Goal: Task Accomplishment & Management: Complete application form

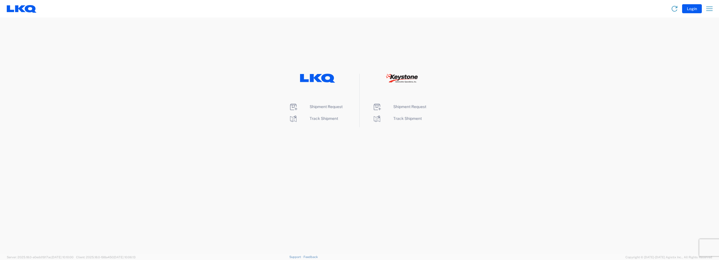
click at [687, 129] on agx-landing-component "Shipment Request Track Shipment Shipment Request Track Shipment" at bounding box center [359, 135] width 719 height 237
click at [327, 107] on span "Shipment Request" at bounding box center [326, 107] width 33 height 5
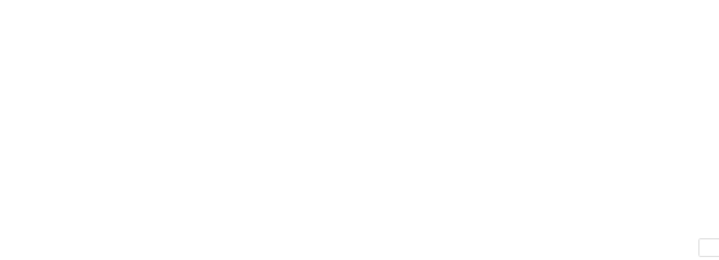
select select "FULL"
select select "LBS"
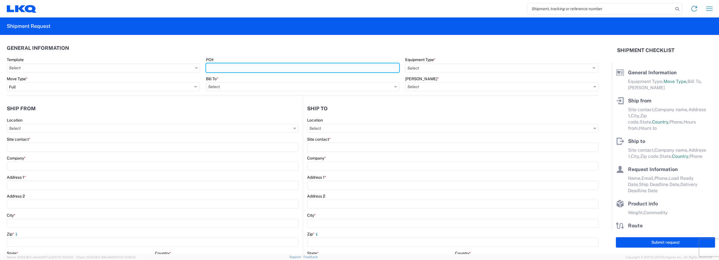
click at [225, 67] on input "PO#" at bounding box center [302, 67] width 193 height 9
type input "140105925"
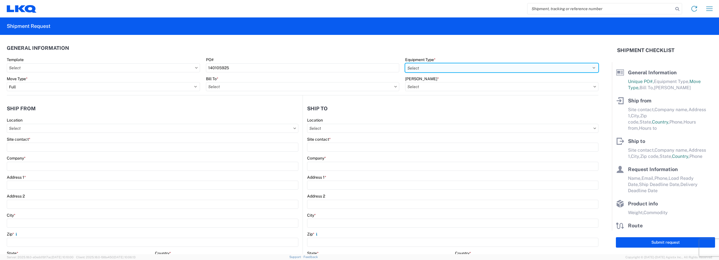
click at [466, 63] on select "Select 53’ Dry Van Flatbed Dropdeck (van) Lowboy (flatbed) Rail" at bounding box center [501, 67] width 193 height 9
select select "STDV"
click at [405, 63] on select "Select 53’ Dry Van Flatbed Dropdeck (van) Lowboy (flatbed) Rail" at bounding box center [501, 67] width 193 height 9
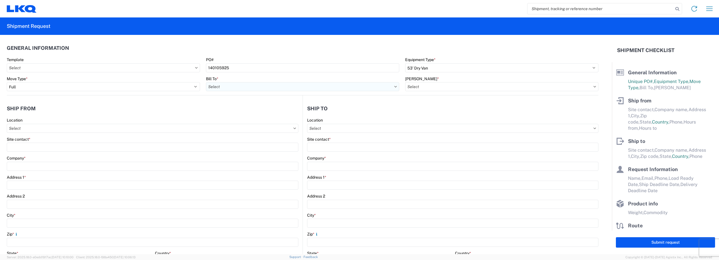
click at [225, 86] on input "Bill To *" at bounding box center [302, 86] width 193 height 9
type input "3003"
click at [229, 116] on div "3003 - Coast to Coast" at bounding box center [255, 111] width 99 height 9
type input "3003 - Coast to Coast"
click at [432, 81] on div "Bill Code *" at bounding box center [501, 83] width 193 height 15
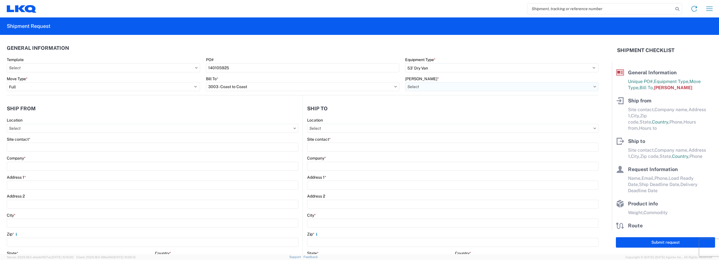
click at [432, 88] on input "Bill Code *" at bounding box center [501, 86] width 193 height 9
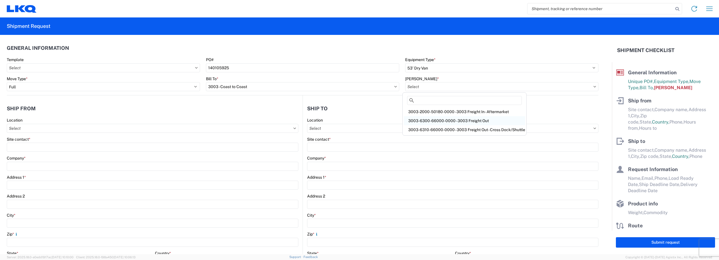
click at [441, 121] on div "3003-6300-66000-0000 - 3003 Freight Out" at bounding box center [464, 120] width 121 height 9
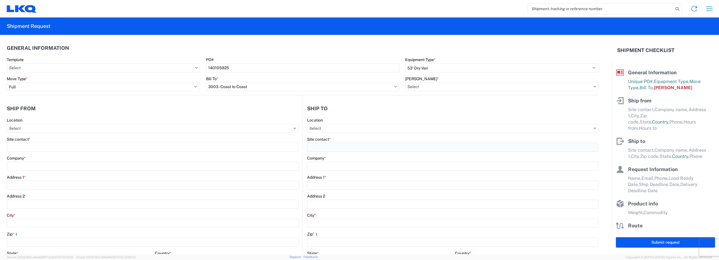
type input "3003-6300-66000-0000 - 3003 Freight Out"
click at [64, 130] on input "Location" at bounding box center [153, 128] width 292 height 9
type input "3021"
click at [65, 113] on header "Ship from" at bounding box center [155, 108] width 296 height 13
click at [36, 132] on input "Location" at bounding box center [153, 128] width 292 height 9
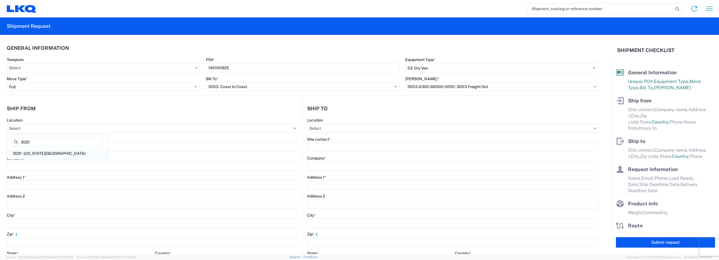
type input "3021"
click at [37, 152] on div "3021 - Kansas City MO" at bounding box center [57, 153] width 99 height 9
type input "3021 - Kansas City MO"
type input "LKQ Corporation"
type input "24550 West 43rd Street"
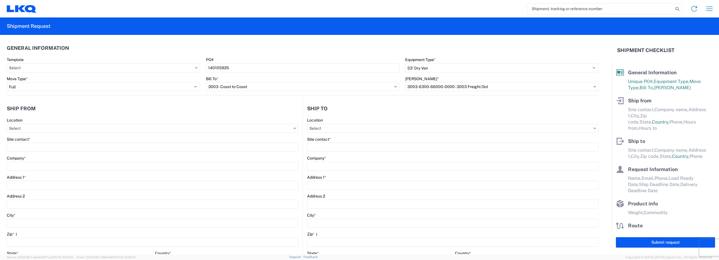
type input "Suite 100"
type input "Shawnee"
type input "66226"
select select "KS"
select select "US"
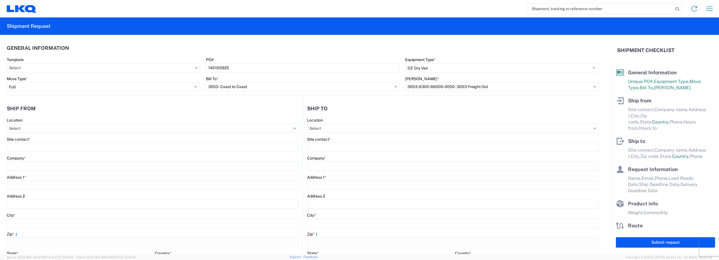
type input "913-982-4221"
type input "07:00"
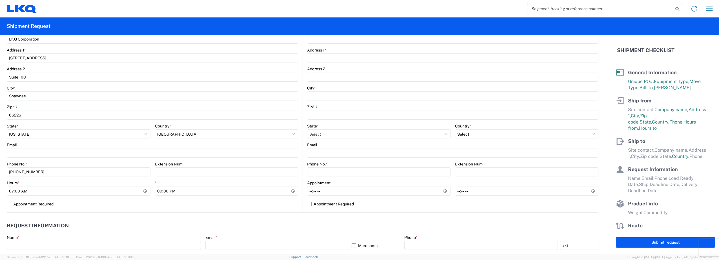
scroll to position [113, 0]
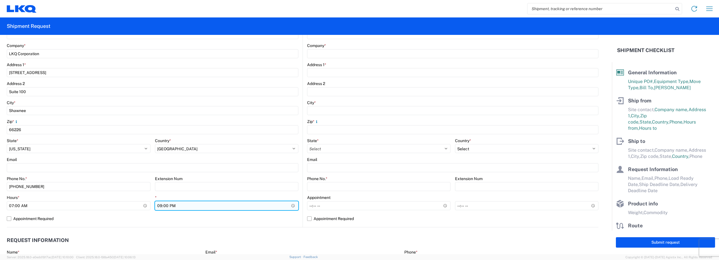
click at [161, 206] on input "21:00" at bounding box center [227, 206] width 144 height 9
type input "14:00"
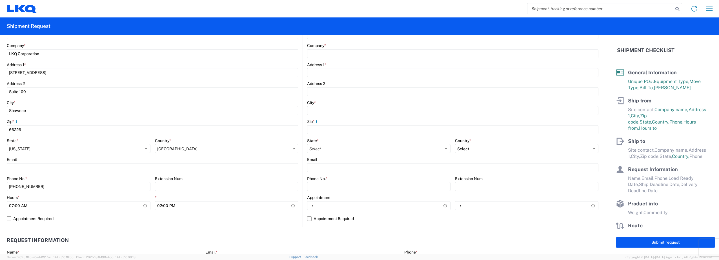
click at [161, 233] on agx-request-info "Request Information Name * Email * Merchant Phone * Load Ready Date * Ship Dead…" at bounding box center [303, 258] width 592 height 61
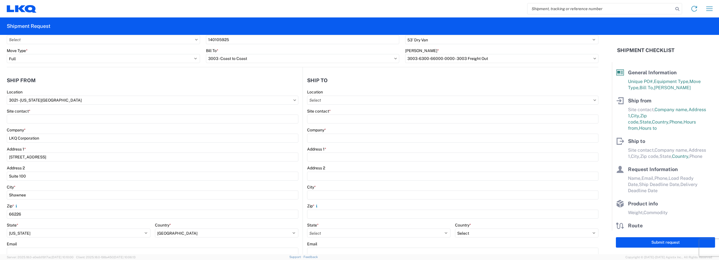
scroll to position [0, 0]
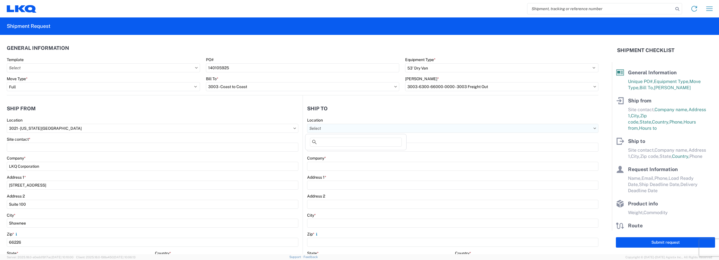
click at [353, 127] on input "Location" at bounding box center [452, 128] width 291 height 9
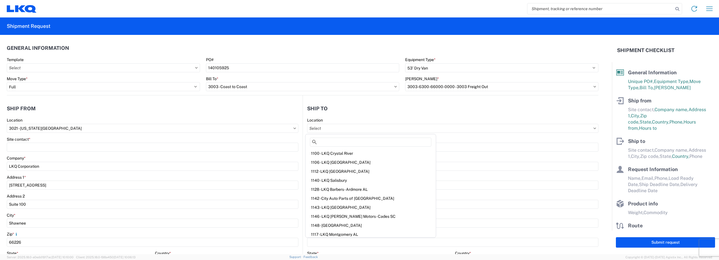
click at [376, 117] on agx-form-section "Ship to Location Site contact * Company * Address 1 * Address 2 City * Zip * St…" at bounding box center [451, 221] width 296 height 238
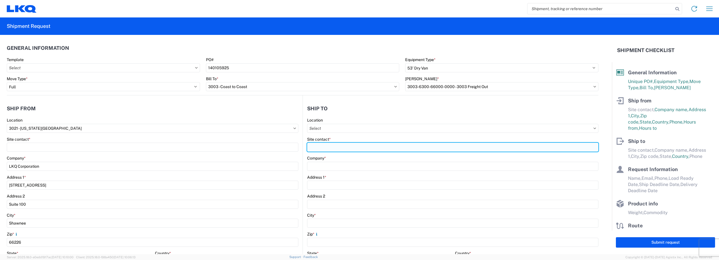
click at [325, 152] on input "Site contact *" at bounding box center [452, 147] width 291 height 9
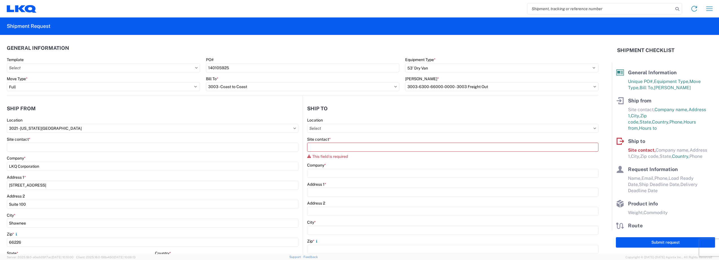
click at [210, 49] on header "General Information" at bounding box center [303, 48] width 592 height 13
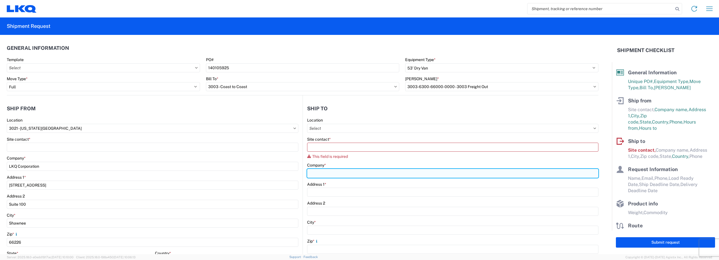
click at [334, 176] on input "Company *" at bounding box center [452, 173] width 291 height 9
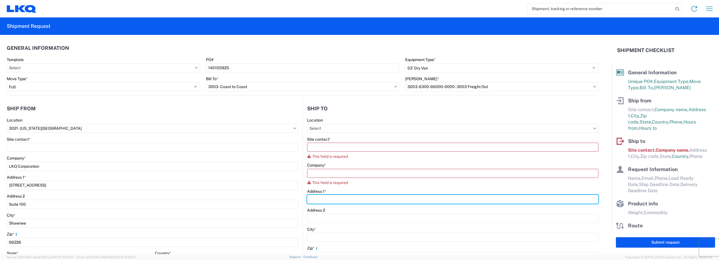
click at [312, 193] on div "Address 1 *" at bounding box center [452, 196] width 291 height 15
type input "1200 Southeast Ave"
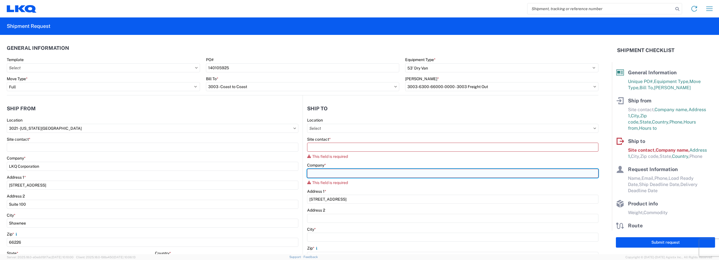
type input "Summit Racing-Tallmadge"
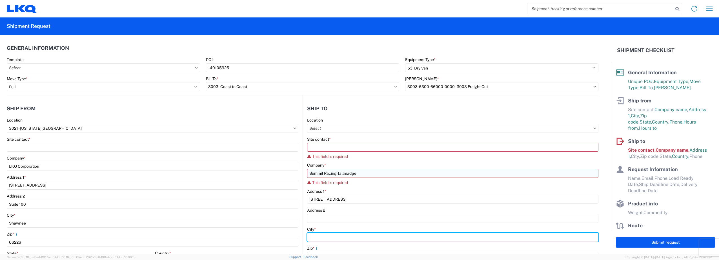
type input "Tallmadge"
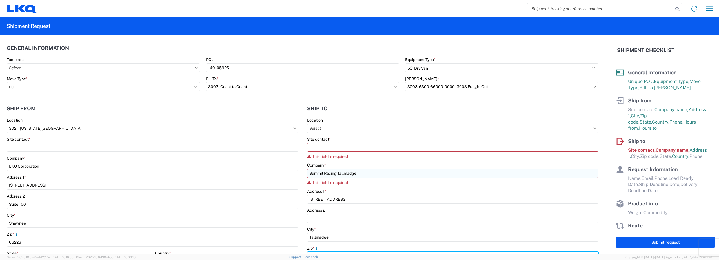
type input "44278"
select select "OH"
type input "keithphillips1974@outlook.com"
type input "7702075096"
type input "KEITH PHILLIPS"
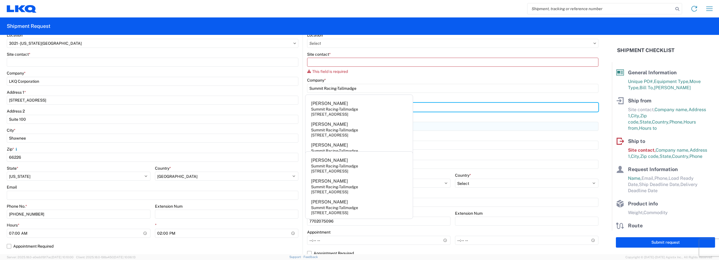
scroll to position [85, 0]
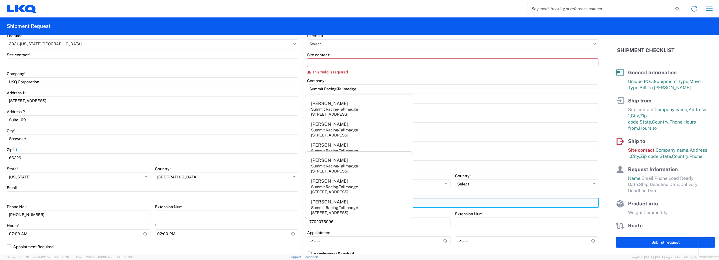
click at [435, 203] on input "keithphillips1974@outlook.com" at bounding box center [452, 203] width 291 height 9
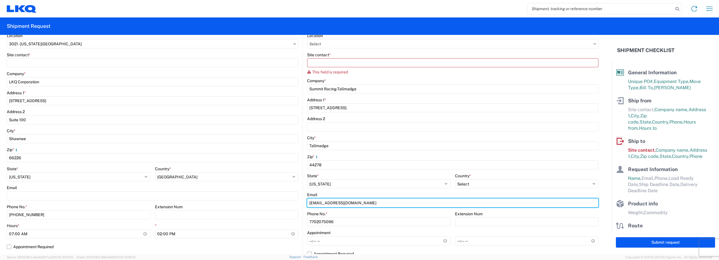
drag, startPoint x: 394, startPoint y: 207, endPoint x: 259, endPoint y: 208, distance: 134.7
click at [259, 208] on div "Ship from 3021 Location 3021 - Kansas City MO Site contact * Company * LKQ Corp…" at bounding box center [303, 137] width 592 height 252
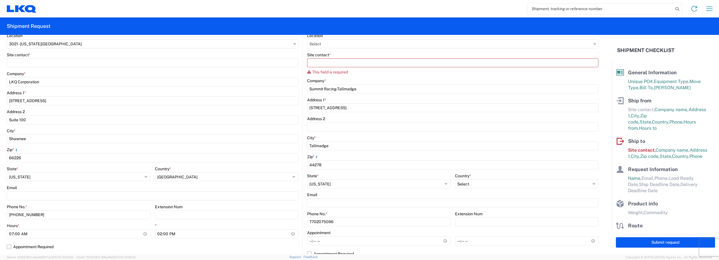
click at [359, 234] on div "Appointment" at bounding box center [378, 233] width 143 height 5
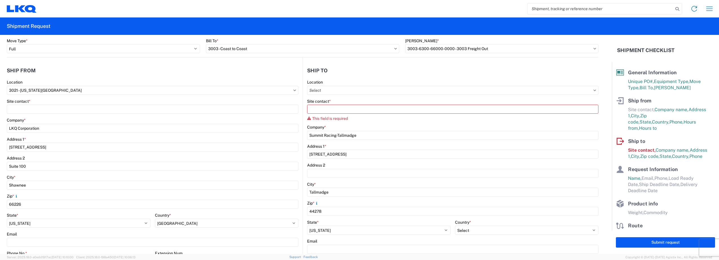
scroll to position [28, 0]
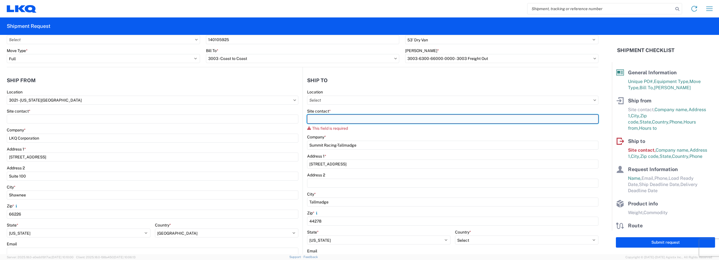
click at [328, 118] on input "Site contact *" at bounding box center [452, 119] width 291 height 9
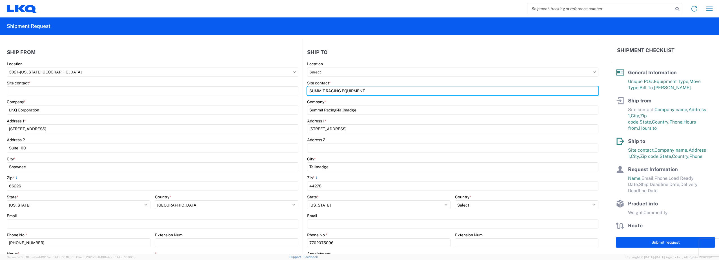
scroll to position [85, 0]
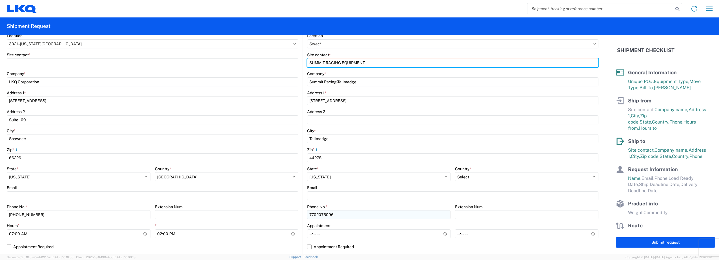
type input "SUMMIT RACING EQUIPMENT"
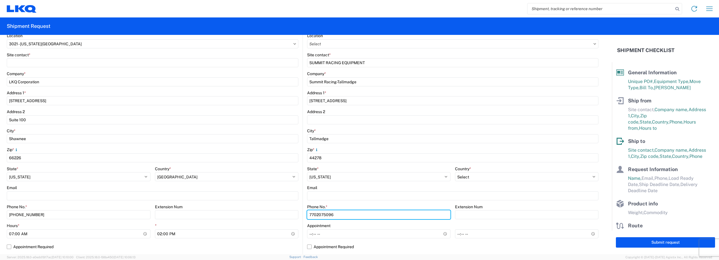
drag, startPoint x: 351, startPoint y: 219, endPoint x: 298, endPoint y: 220, distance: 52.5
click at [298, 220] on div "Ship from 3021 Location 3021 - Kansas City MO Site contact * Company * LKQ Corp…" at bounding box center [303, 133] width 592 height 245
click at [413, 219] on input "816-330-630-0270" at bounding box center [378, 215] width 143 height 9
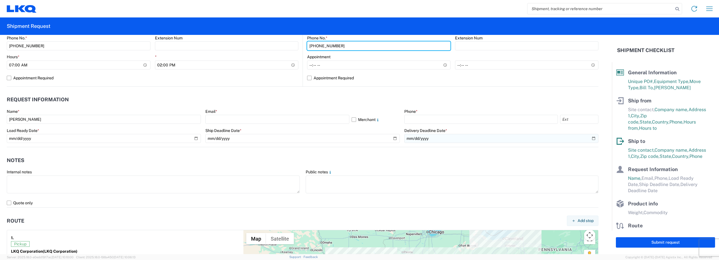
scroll to position [197, 0]
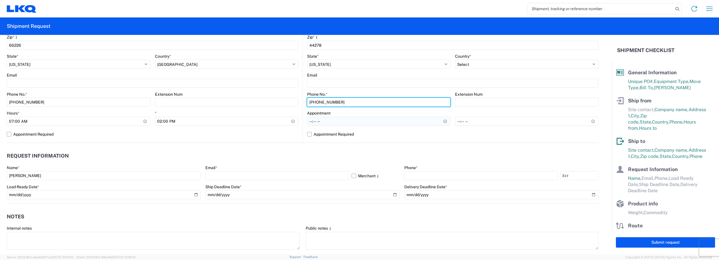
type input "816-330-630-0270"
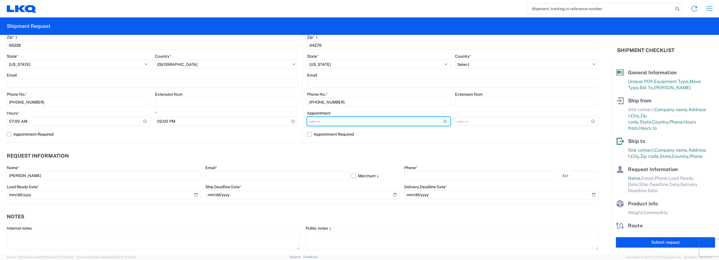
click at [322, 123] on input "Hours *" at bounding box center [378, 121] width 143 height 9
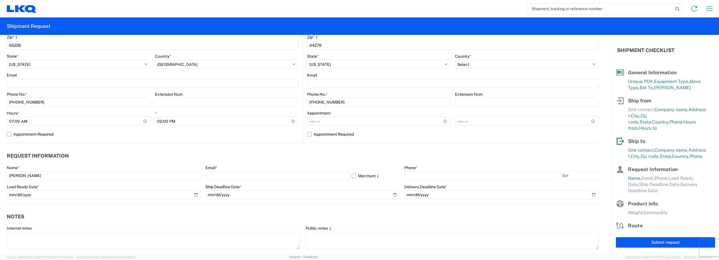
click at [308, 133] on label "Appointment Required" at bounding box center [452, 134] width 291 height 9
click at [0, 0] on input "Appointment Required" at bounding box center [0, 0] width 0 height 0
select select "US"
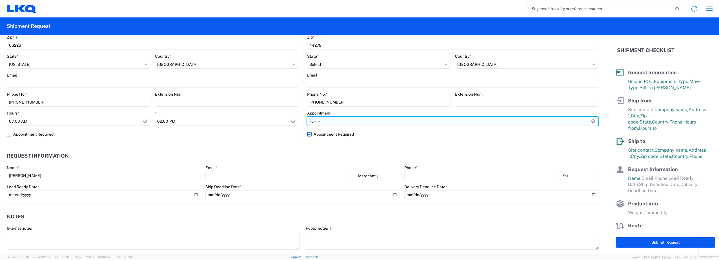
click at [349, 122] on input "Hours *" at bounding box center [452, 121] width 291 height 9
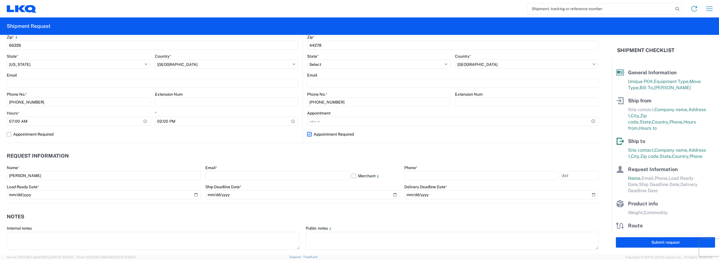
click at [308, 134] on label "Appointment Required" at bounding box center [452, 134] width 291 height 9
click at [0, 0] on input "Appointment Required" at bounding box center [0, 0] width 0 height 0
select select "US"
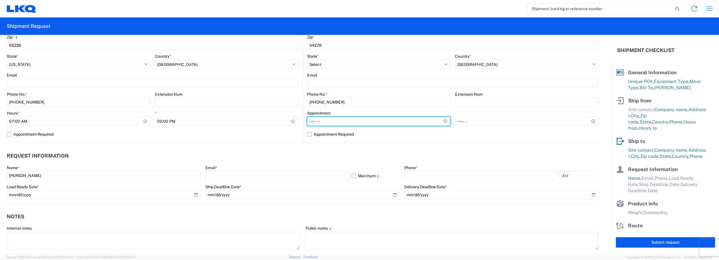
click at [316, 123] on input "Hours *" at bounding box center [378, 121] width 143 height 9
click at [310, 123] on input "Hours *" at bounding box center [378, 121] width 143 height 9
click at [441, 123] on input "Hours *" at bounding box center [378, 121] width 143 height 9
click at [321, 120] on input "Hours *" at bounding box center [378, 121] width 143 height 9
type input "08:00"
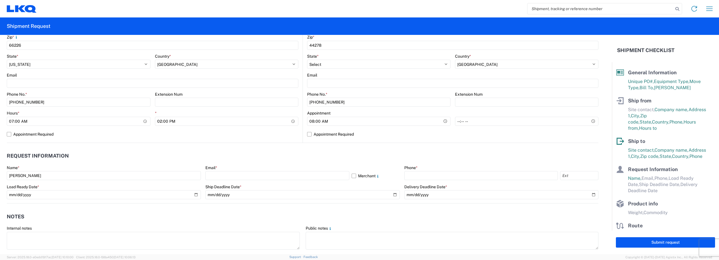
click at [378, 145] on agx-request-info "Request Information Name * KEITH PHILLIPS Email * Merchant Phone * Load Ready D…" at bounding box center [303, 173] width 592 height 61
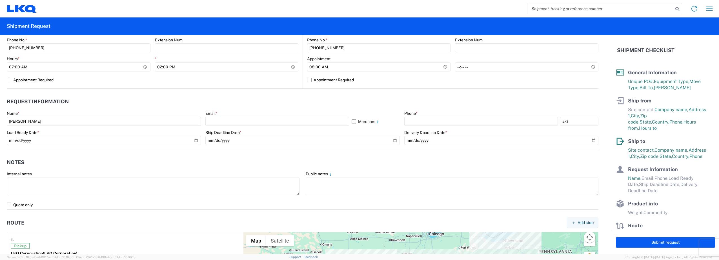
scroll to position [254, 0]
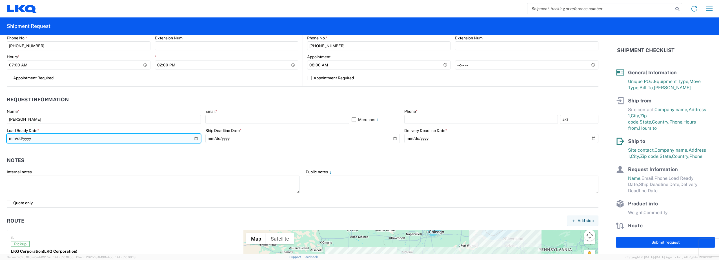
click at [97, 138] on input "date" at bounding box center [104, 138] width 194 height 9
click at [23, 138] on input "date" at bounding box center [104, 138] width 194 height 9
click at [193, 140] on input "date" at bounding box center [104, 138] width 194 height 9
type input "2025-09-08"
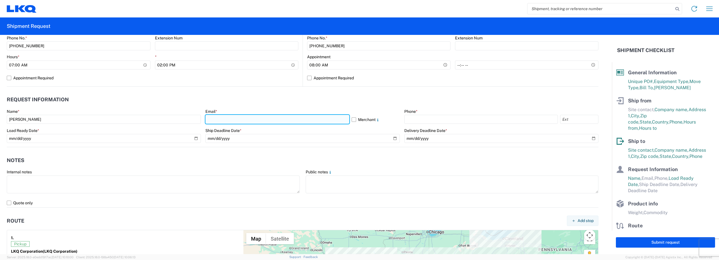
click at [218, 121] on input "text" at bounding box center [277, 119] width 144 height 9
type input "kaphillips@lkqcorp.com"
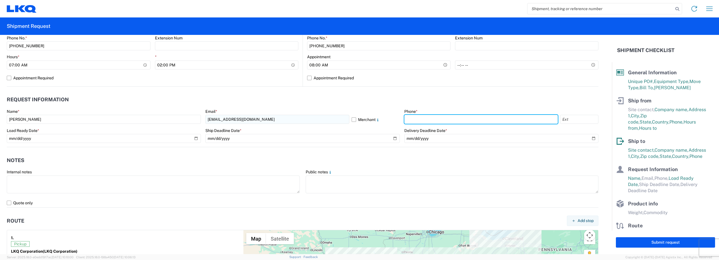
type input "8163322452"
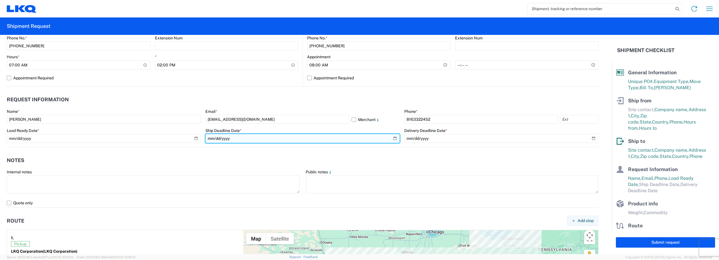
click at [394, 141] on input "date" at bounding box center [302, 138] width 194 height 9
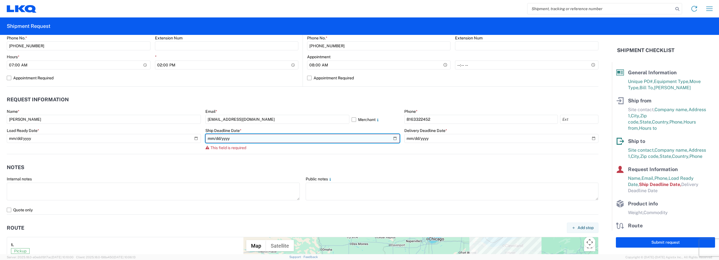
click at [223, 139] on input "date" at bounding box center [302, 138] width 194 height 9
click at [393, 139] on input "date" at bounding box center [302, 138] width 194 height 9
type input "2025-09-08"
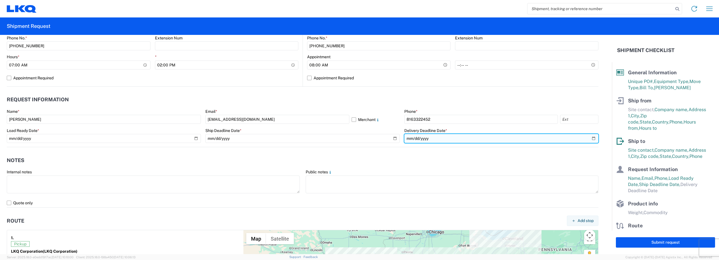
click at [591, 140] on input "date" at bounding box center [501, 138] width 194 height 9
type input "2025-09-10"
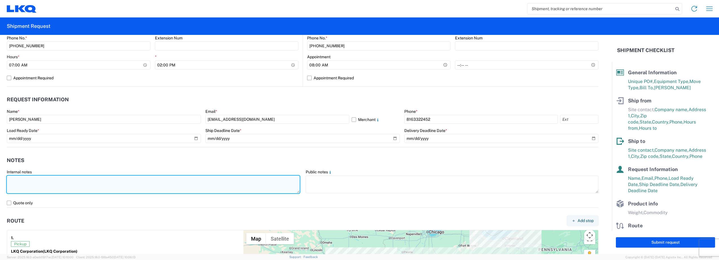
click at [42, 185] on textarea at bounding box center [153, 185] width 293 height 18
click at [22, 186] on textarea "NO BOX TRUCK 4" at bounding box center [153, 185] width 293 height 18
click at [48, 182] on textarea "NO BOX TRUCK 4" at bounding box center [153, 185] width 293 height 18
click at [43, 180] on textarea "NO BOX TRUCK 4" at bounding box center [153, 185] width 293 height 18
click at [16, 182] on textarea "NO BOX TRUCK, EMPTY 53' DRY VAN 4" at bounding box center [153, 185] width 293 height 18
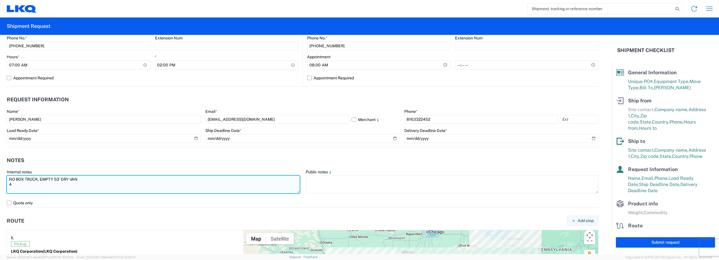
click at [14, 185] on textarea "NO BOX TRUCK, EMPTY 53' DRY VAN 4" at bounding box center [153, 185] width 293 height 18
click at [35, 192] on textarea "NO BOX TRUCK, EMPTY 53' DRY VAN 4 98" X 40" SKIDS, 9 77"X45" SKIDS, 1 48"40" SK…" at bounding box center [153, 185] width 293 height 18
click at [9, 190] on textarea "NO BOX TRUCK, EMPTY 53' DRY VAN 4 98" X 40" SKIDS, 9 77"X45" SKIDS, 1 48"40" SK…" at bounding box center [153, 185] width 293 height 18
click at [105, 185] on textarea "NO BOX TRUCK, EMPTY 53' DRY VAN 4 98" X 40" SKIDS, 9 77"X45" SKIDS, 1 48"40" SK…" at bounding box center [153, 185] width 293 height 18
click at [80, 188] on textarea "NO BOX TRUCK, EMPTY 53' DRY VAN 4 98" X 40" SKIDS, 9 77"X45" SKIDS, 1 48"40" SK…" at bounding box center [153, 185] width 293 height 18
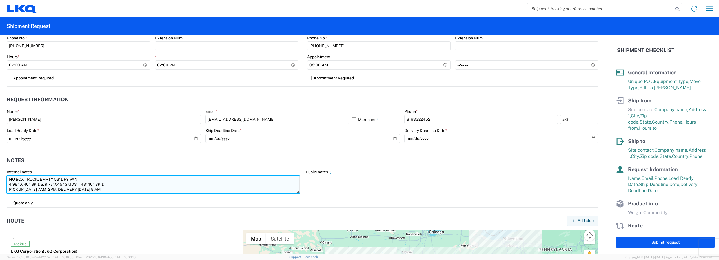
drag, startPoint x: 8, startPoint y: 181, endPoint x: 100, endPoint y: 189, distance: 91.9
click at [119, 188] on textarea "NO BOX TRUCK, EMPTY 53' DRY VAN 4 98" X 40" SKIDS, 9 77"X45" SKIDS, 1 48"40" SK…" at bounding box center [153, 185] width 293 height 18
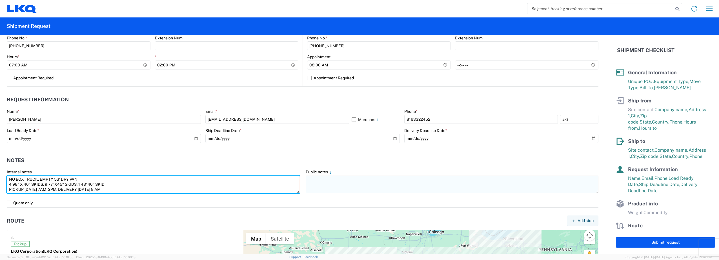
type textarea "NO BOX TRUCK, EMPTY 53' DRY VAN 4 98" X 40" SKIDS, 9 77"X45" SKIDS, 1 48"40" SK…"
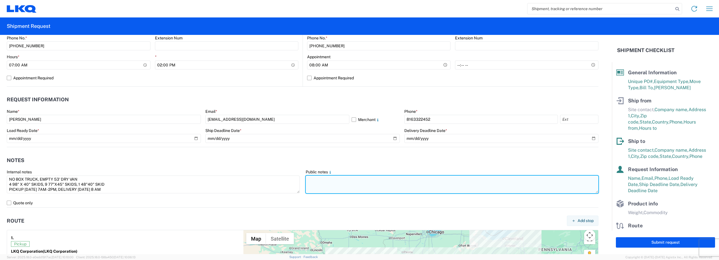
click at [353, 182] on textarea at bounding box center [452, 185] width 293 height 18
paste textarea "NO BOX TRUCK, EMPTY 53' DRY VAN 4 98" X 40" SKIDS, 9 77"X45" SKIDS, 1 48"40" SK…"
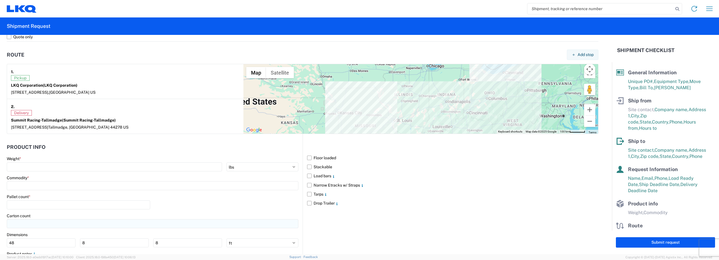
scroll to position [457, 0]
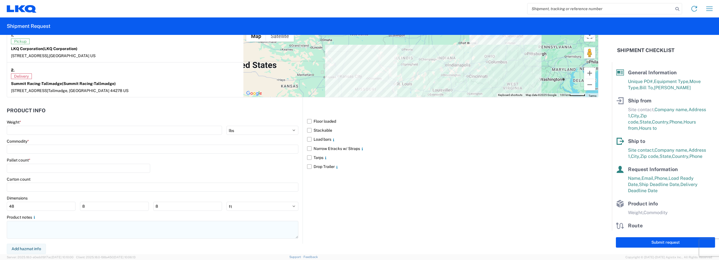
type textarea "NO BOX TRUCK, EMPTY 53' DRY VAN 4 98" X 40" SKIDS, 9 77"X45" SKIDS, 1 48"40" SK…"
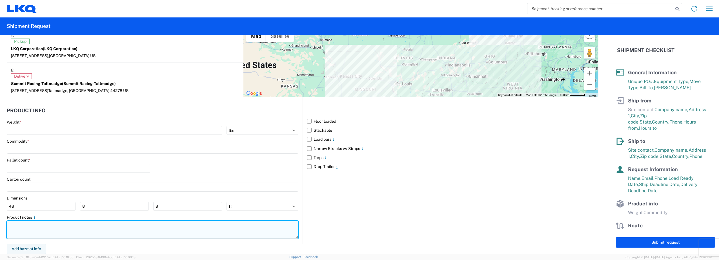
paste textarea "NO BOX TRUCK, EMPTY 53' DRY VAN 4 98" X 40" SKIDS, 9 77"X45" SKIDS, 1 48"40" SK…"
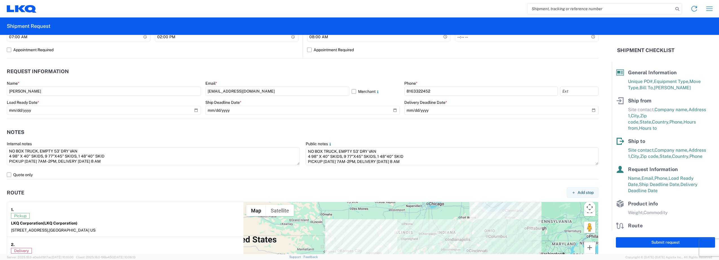
scroll to position [395, 0]
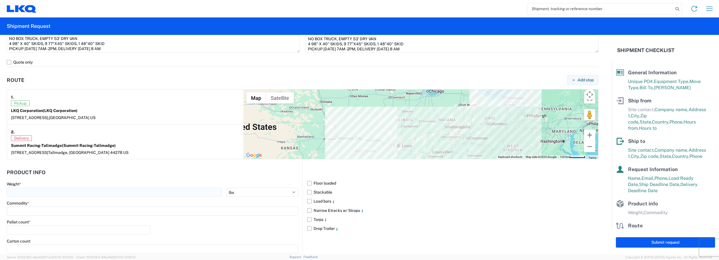
type textarea "NO BOX TRUCK, EMPTY 53' DRY VAN 4 98" X 40" SKIDS, 9 77"X45" SKIDS, 1 48"40" SK…"
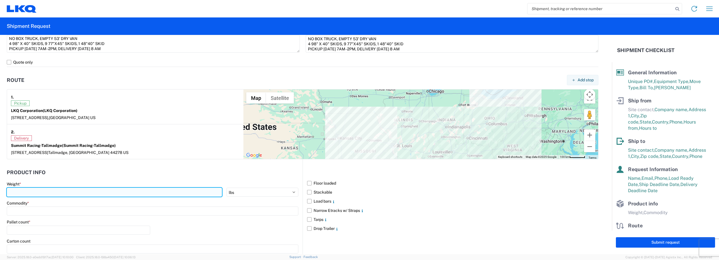
click at [189, 192] on input "number" at bounding box center [114, 192] width 215 height 9
type input "7500"
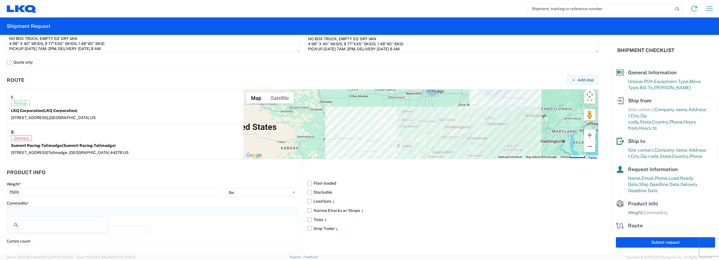
click at [165, 211] on input at bounding box center [153, 211] width 292 height 9
type input "D"
type input "S"
type input "D"
type input "G"
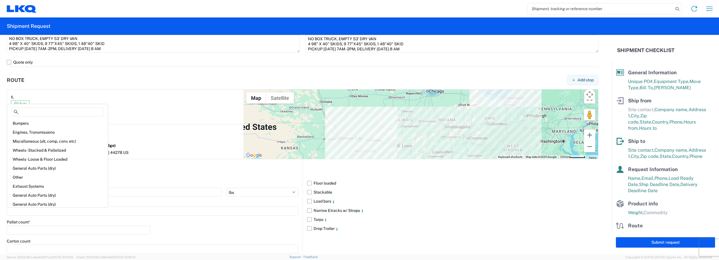
click at [39, 166] on div "General Auto Parts (dry)" at bounding box center [57, 168] width 99 height 9
type input "General Auto Parts (dry)"
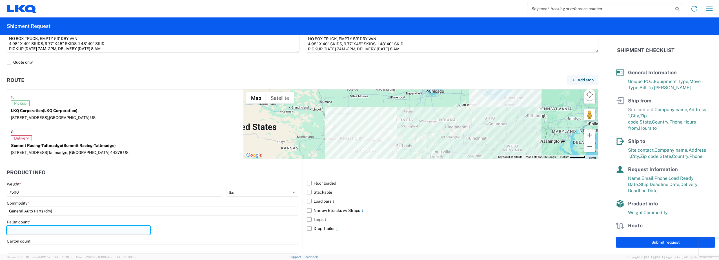
click at [91, 231] on input "number" at bounding box center [78, 230] width 143 height 9
type input "14"
click at [250, 225] on div "Pallet count * 14" at bounding box center [153, 229] width 292 height 19
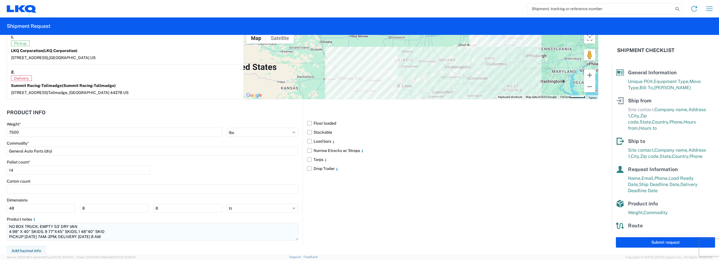
scroll to position [457, 0]
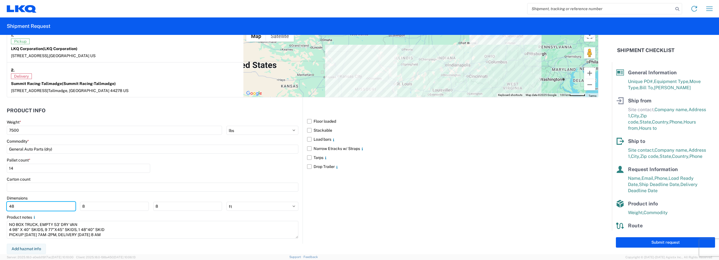
drag, startPoint x: 46, startPoint y: 207, endPoint x: -34, endPoint y: 208, distance: 79.8
click at [0, 208] on html "Home Shipment request Shipment tracking Shipment Request General Information Te…" at bounding box center [359, 130] width 719 height 260
drag, startPoint x: 105, startPoint y: 207, endPoint x: 24, endPoint y: 211, distance: 81.3
click at [24, 211] on div "8 8" at bounding box center [114, 206] width 215 height 9
drag, startPoint x: 165, startPoint y: 207, endPoint x: 37, endPoint y: 214, distance: 128.1
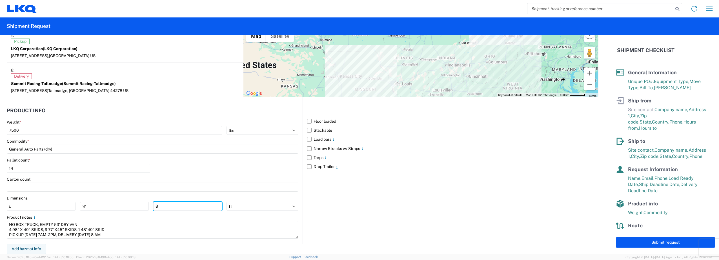
click at [37, 214] on main "Weight * 7500 kgs lbs Commodity * General Auto Parts (dry) Pallet count * 14 Ca…" at bounding box center [155, 182] width 296 height 124
click at [426, 222] on div "Floor loaded Stackable Load bars Narrow Etracks w/ Straps Tarps Drop Trailer" at bounding box center [451, 171] width 296 height 146
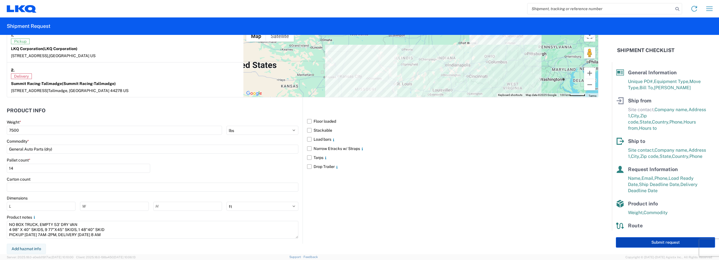
click at [639, 241] on button "Submit request" at bounding box center [665, 243] width 99 height 10
select select "US"
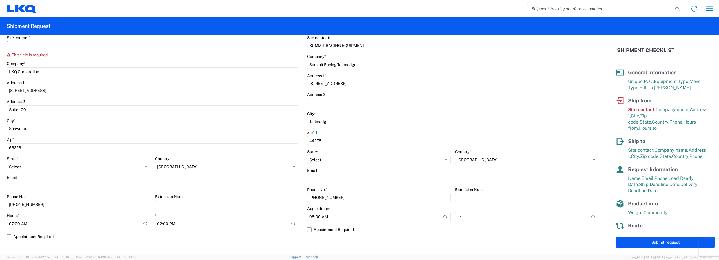
scroll to position [12, 0]
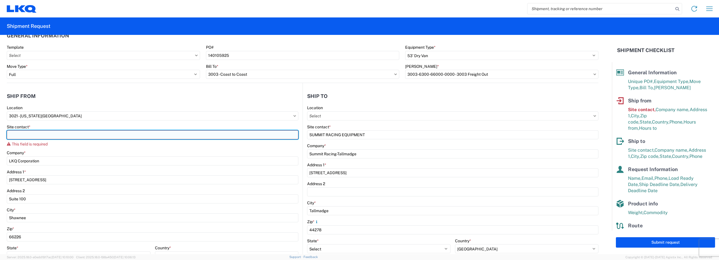
click at [35, 135] on input "Site contact *" at bounding box center [153, 134] width 292 height 9
type input "k"
type input "Keith Phillips"
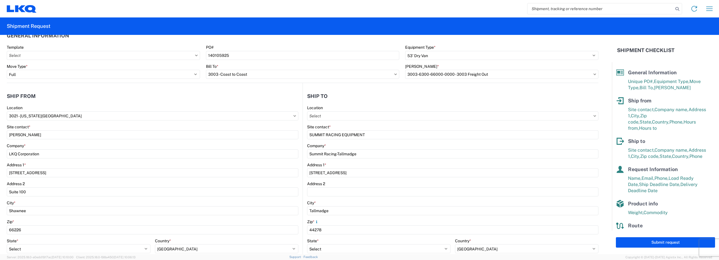
click at [86, 143] on agx-form-control-wrapper-v2 "Site contact * Keith Phillips" at bounding box center [153, 134] width 292 height 19
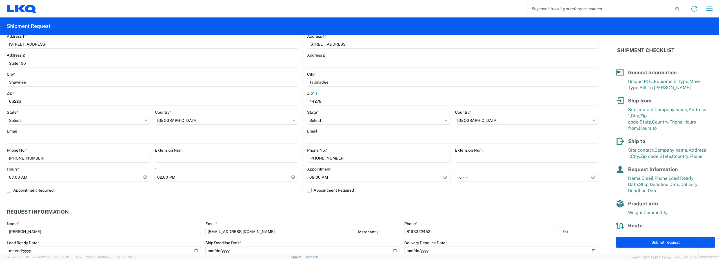
scroll to position [147, 0]
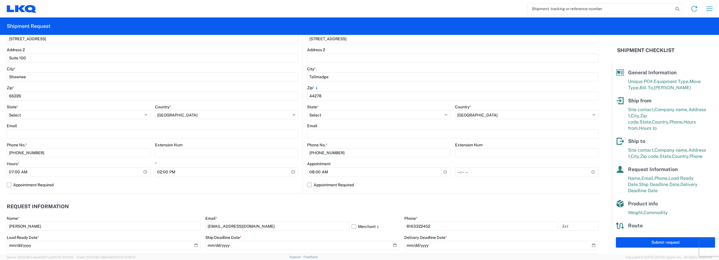
click at [309, 185] on label "Appointment Required" at bounding box center [452, 185] width 291 height 9
click at [0, 0] on input "Appointment Required" at bounding box center [0, 0] width 0 height 0
select select "US"
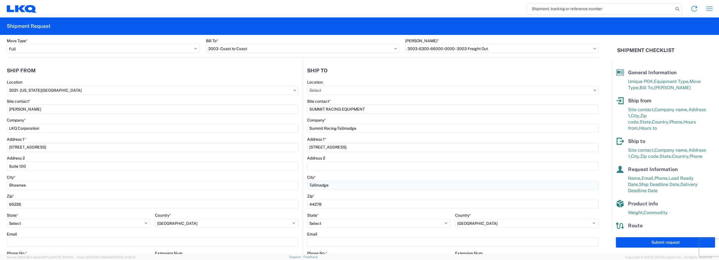
scroll to position [56, 0]
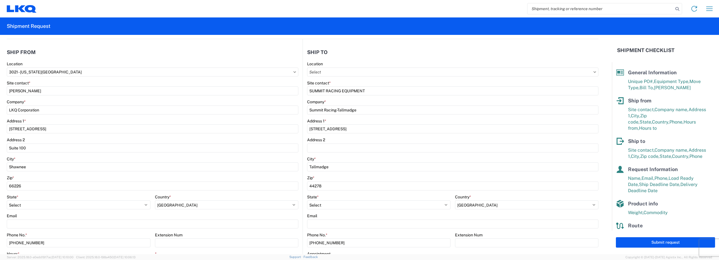
drag, startPoint x: 669, startPoint y: 243, endPoint x: 529, endPoint y: 209, distance: 144.4
click at [669, 243] on button "Submit request" at bounding box center [665, 243] width 99 height 10
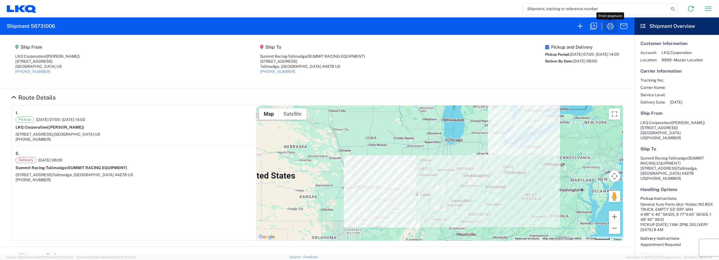
click at [610, 27] on icon "button" at bounding box center [610, 26] width 9 height 9
